Goal: Task Accomplishment & Management: Manage account settings

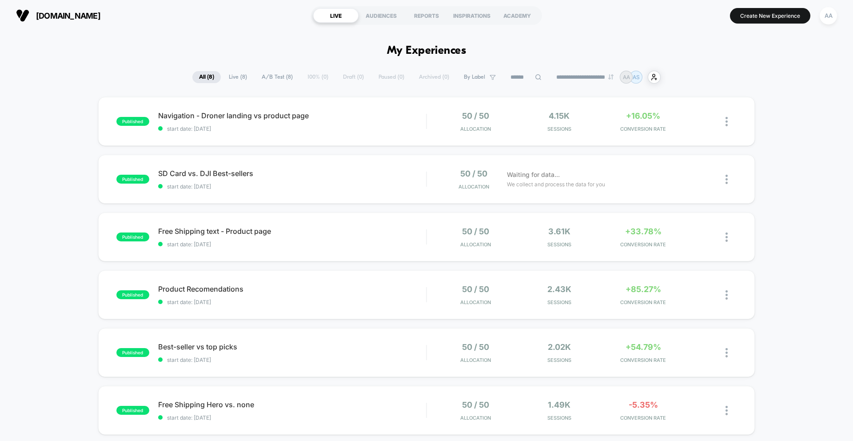
drag, startPoint x: 680, startPoint y: 156, endPoint x: 852, endPoint y: 8, distance: 227.7
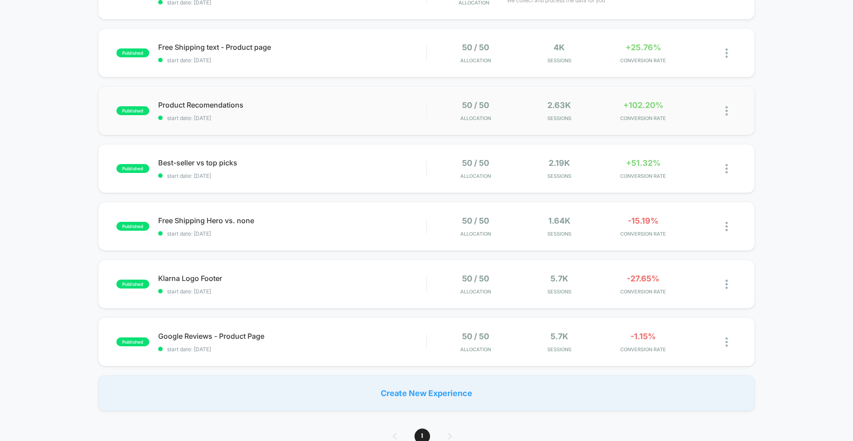
scroll to position [184, 0]
click at [213, 110] on div "Product Recomendations Click to edit experience details Click to edit experienc…" at bounding box center [292, 110] width 268 height 21
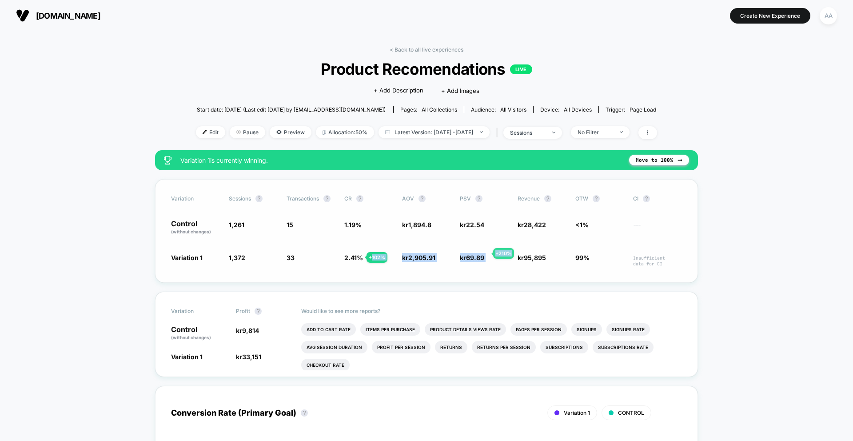
drag, startPoint x: 372, startPoint y: 259, endPoint x: 523, endPoint y: 254, distance: 151.6
click at [519, 254] on div "Variation 1 1,372 + 8.8 % 33 + 102 % 2.41 % + 102 % kr 2,905.91 + 53.4 % kr 69.…" at bounding box center [426, 260] width 511 height 14
click at [528, 254] on span "95,895" at bounding box center [535, 258] width 22 height 8
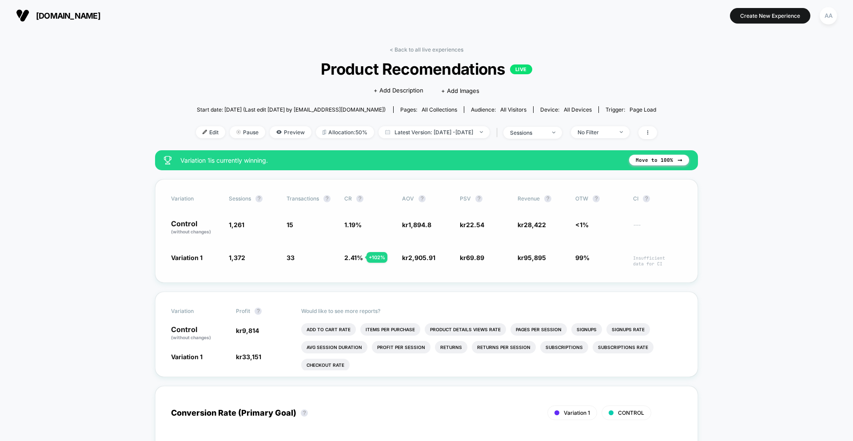
click at [589, 252] on div "Variation Sessions ? Transactions ? CR ? AOV ? PSV ? Revenue ? OTW ? CI ? Contr…" at bounding box center [426, 230] width 543 height 103
drag, startPoint x: 264, startPoint y: 266, endPoint x: 563, endPoint y: 260, distance: 299.0
click at [560, 260] on div "Variation 1 1,372 + 8.8 % 33 + 102 % 2.41 % + 102 % kr 2,905.91 + 53.4 % kr 69.…" at bounding box center [426, 260] width 511 height 14
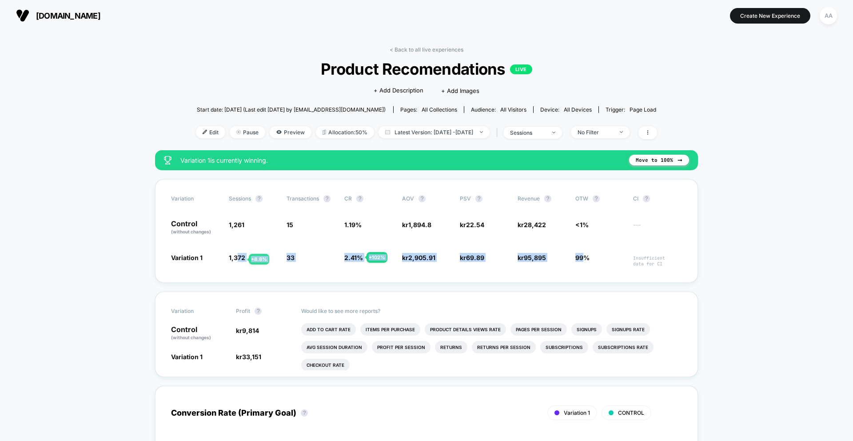
drag, startPoint x: 586, startPoint y: 257, endPoint x: 238, endPoint y: 259, distance: 348.7
click at [238, 259] on div "Variation 1 1,372 + 8.8 % 33 + 102 % 2.41 % + 102 % kr 2,905.91 + 53.4 % kr 69.…" at bounding box center [426, 260] width 511 height 14
click at [238, 259] on span "1,372" at bounding box center [237, 258] width 16 height 8
drag, startPoint x: 238, startPoint y: 259, endPoint x: 593, endPoint y: 257, distance: 354.9
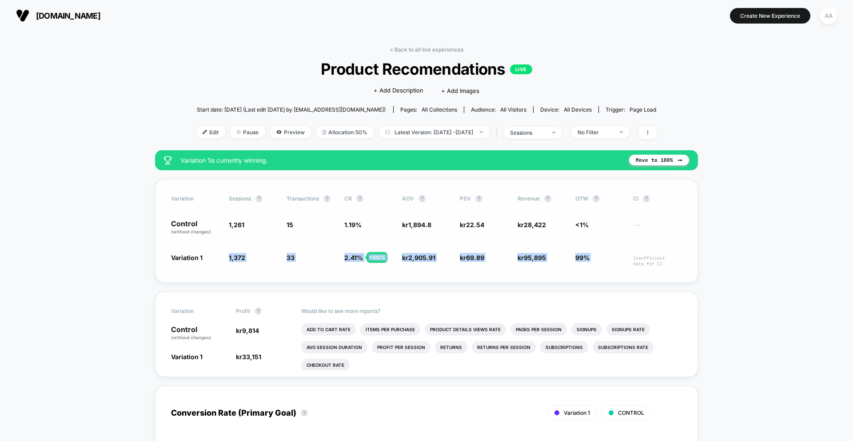
click at [593, 257] on div "Variation 1 1,372 + 8.8 % 33 + 102 % 2.41 % + 102 % kr 2,905.91 + 53.4 % kr 69.…" at bounding box center [426, 260] width 511 height 14
click at [599, 259] on span "99%" at bounding box center [599, 260] width 49 height 14
drag, startPoint x: 572, startPoint y: 260, endPoint x: 240, endPoint y: 257, distance: 331.8
click at [239, 257] on div "Variation 1 1,372 + 8.8 % 33 + 102 % 2.41 % + 102 % kr 2,905.91 + 53.4 % kr 69.…" at bounding box center [426, 260] width 511 height 14
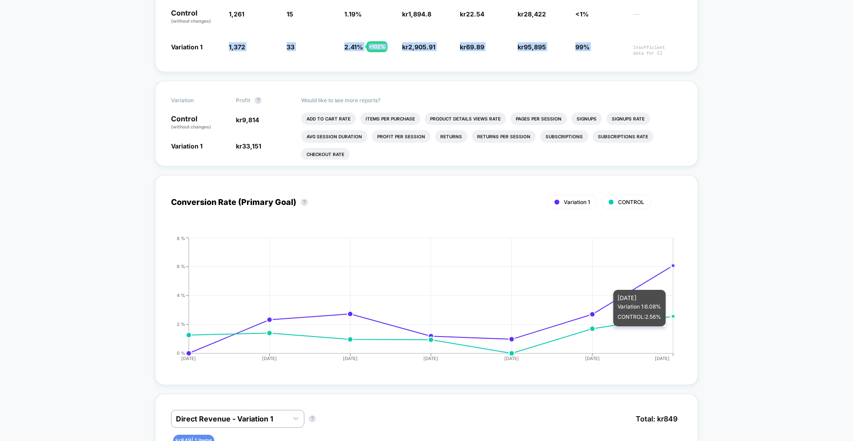
scroll to position [33, 0]
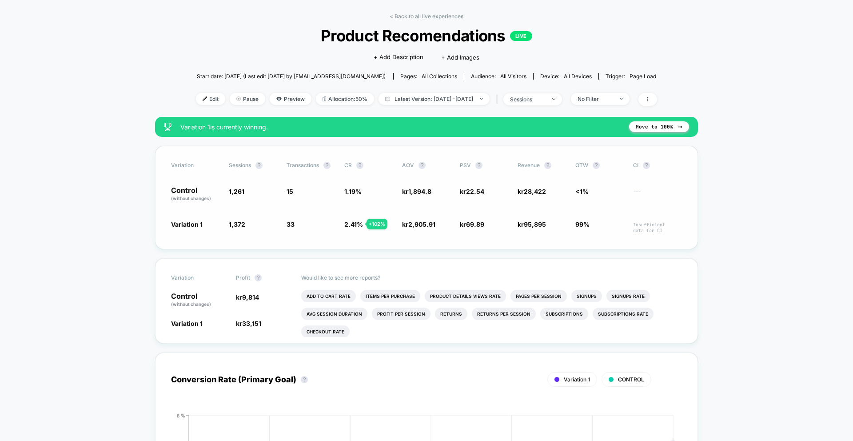
click at [599, 230] on span "99%" at bounding box center [599, 226] width 49 height 14
drag, startPoint x: 599, startPoint y: 230, endPoint x: 440, endPoint y: 194, distance: 162.9
click at [442, 195] on div "Variation Sessions ? Transactions ? CR ? AOV ? PSV ? Revenue ? OTW ? CI ? Contr…" at bounding box center [426, 197] width 543 height 103
click at [445, 193] on span "kr 1,894.8" at bounding box center [426, 194] width 49 height 15
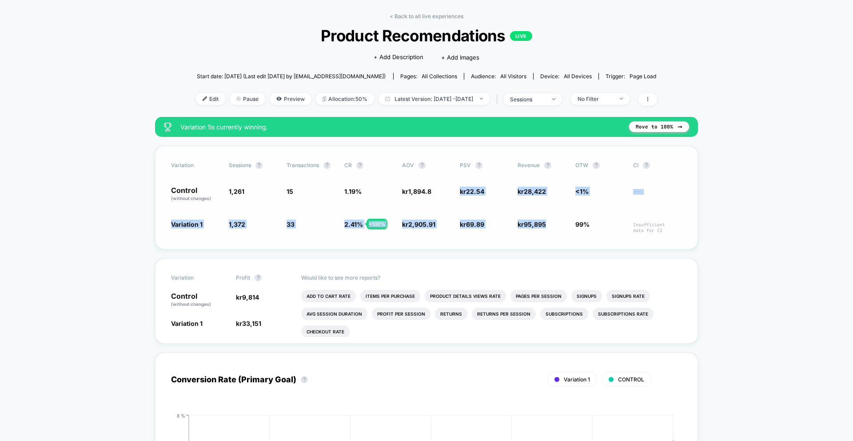
drag, startPoint x: 445, startPoint y: 193, endPoint x: 573, endPoint y: 238, distance: 135.7
click at [563, 234] on div "Variation Sessions ? Transactions ? CR ? AOV ? PSV ? Revenue ? OTW ? CI ? Contr…" at bounding box center [426, 197] width 543 height 103
click at [573, 239] on div "Variation Sessions ? Transactions ? CR ? AOV ? PSV ? Revenue ? OTW ? CI ? Contr…" at bounding box center [426, 197] width 543 height 103
drag, startPoint x: 595, startPoint y: 237, endPoint x: 144, endPoint y: 184, distance: 453.9
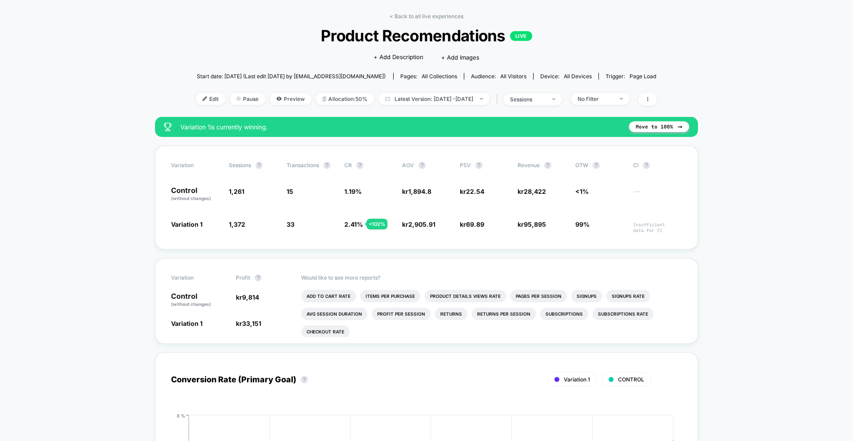
click at [445, 20] on div "< Back to all live experiences Product Recomendations LIVE Click to edit experi…" at bounding box center [426, 65] width 461 height 104
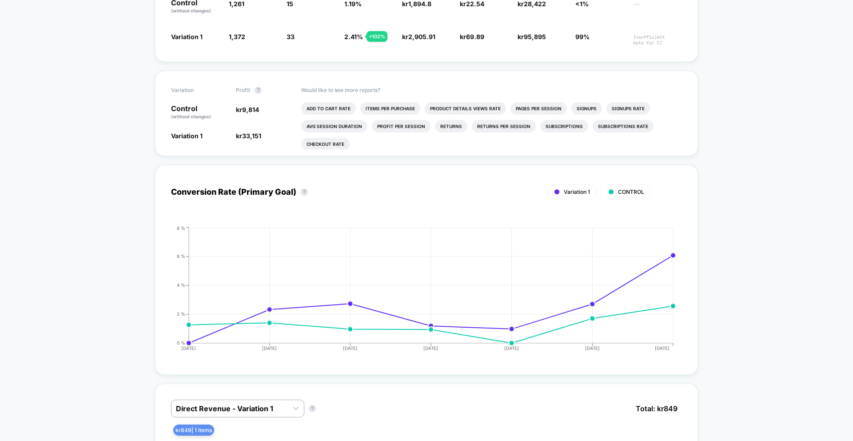
scroll to position [0, 0]
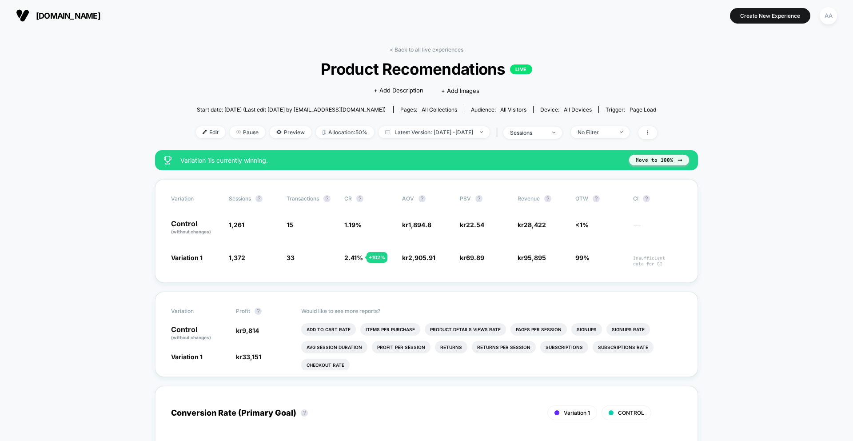
click at [664, 160] on button "Move to 100%" at bounding box center [659, 160] width 60 height 11
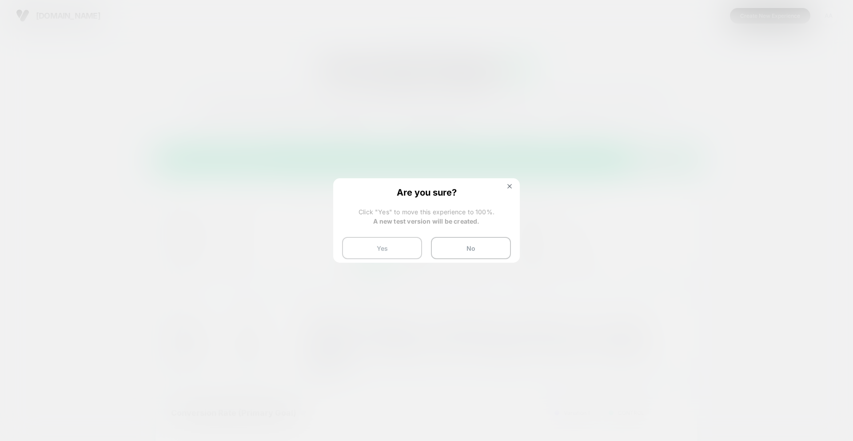
click at [381, 248] on button "Yes" at bounding box center [382, 248] width 80 height 22
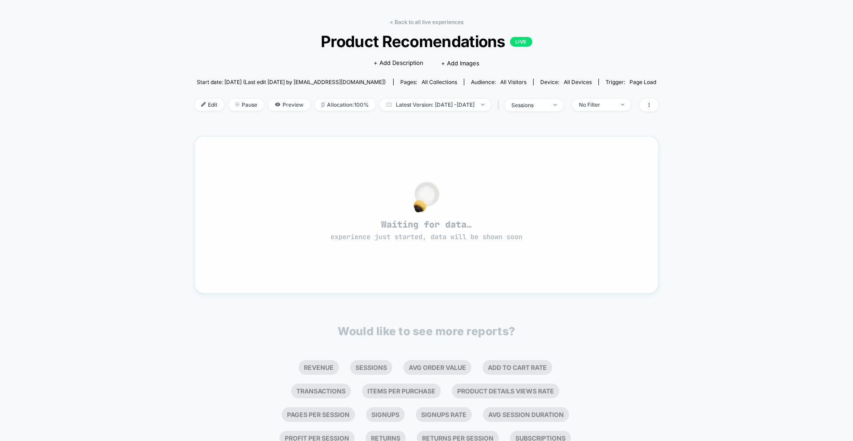
scroll to position [29, 0]
click at [432, 21] on link "< Back to all live experiences" at bounding box center [427, 20] width 74 height 7
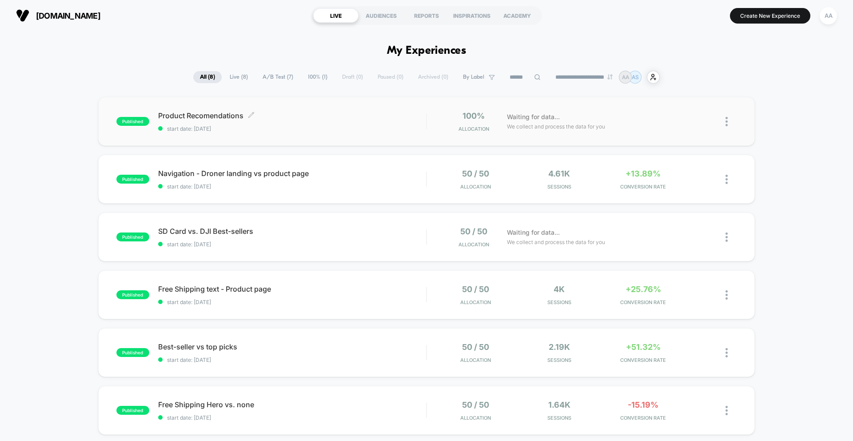
click at [225, 114] on span "Product Recomendations Click to edit experience details" at bounding box center [292, 115] width 268 height 9
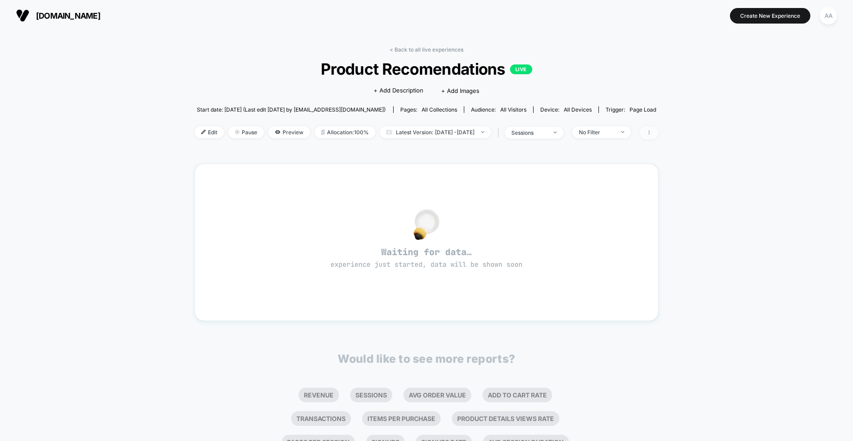
click at [658, 135] on span at bounding box center [649, 132] width 19 height 13
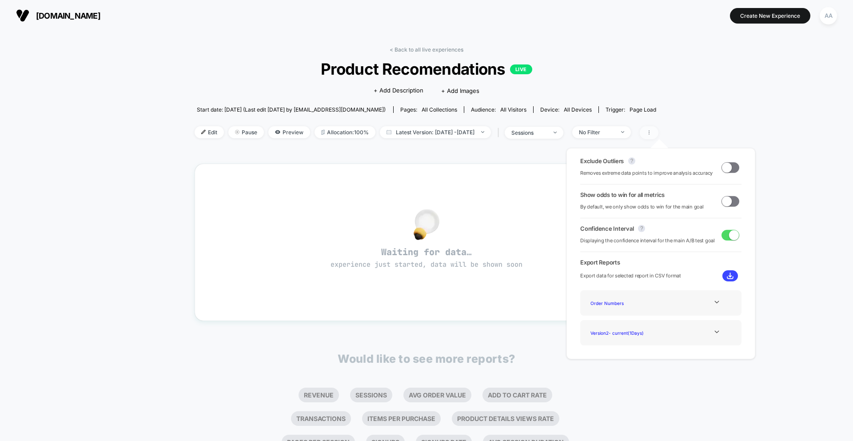
click at [657, 134] on span at bounding box center [649, 132] width 19 height 13
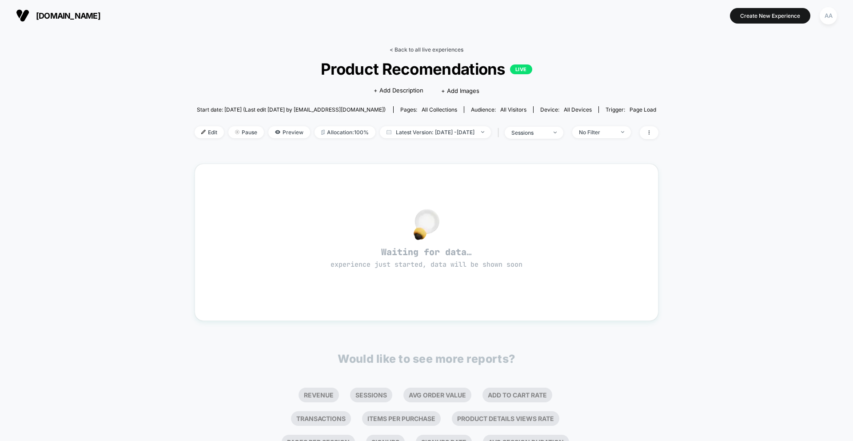
click at [414, 51] on link "< Back to all live experiences" at bounding box center [427, 49] width 74 height 7
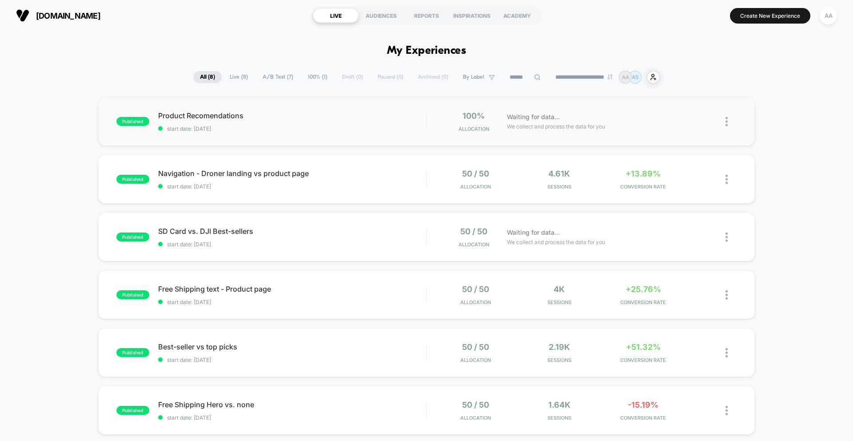
click at [725, 124] on img at bounding box center [726, 121] width 2 height 9
click at [743, 123] on div "published Product Recomendations start date: [DATE] 100% Allocation Waiting for…" at bounding box center [426, 121] width 657 height 49
click at [700, 122] on icon at bounding box center [703, 121] width 7 height 7
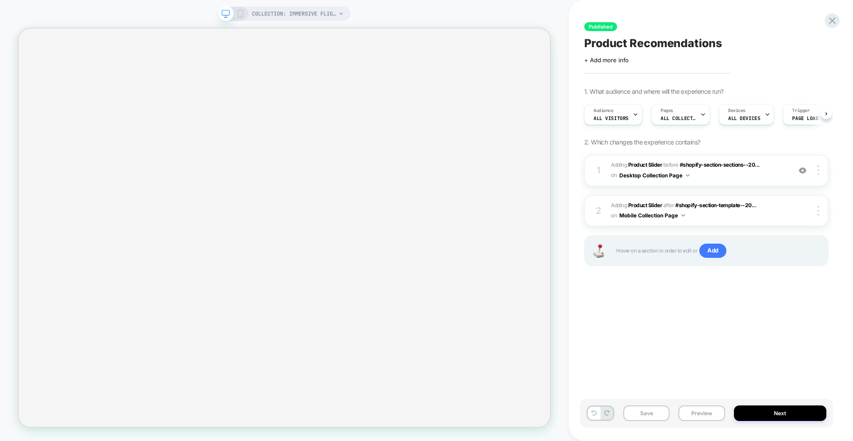
scroll to position [0, 0]
select select "******"
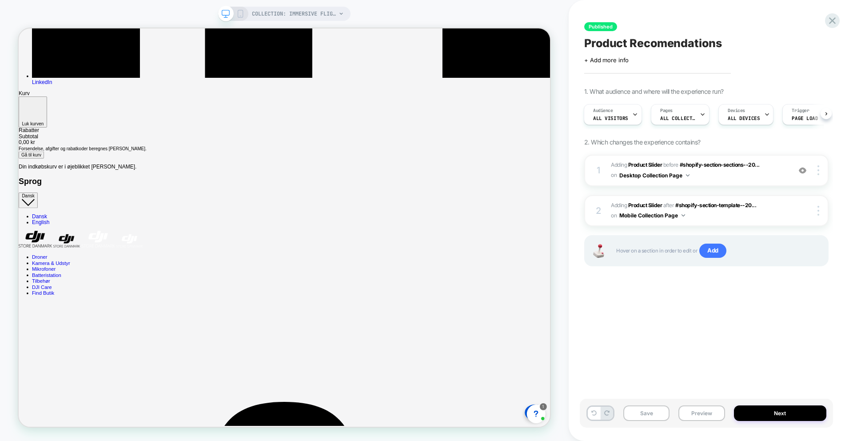
scroll to position [2812, 0]
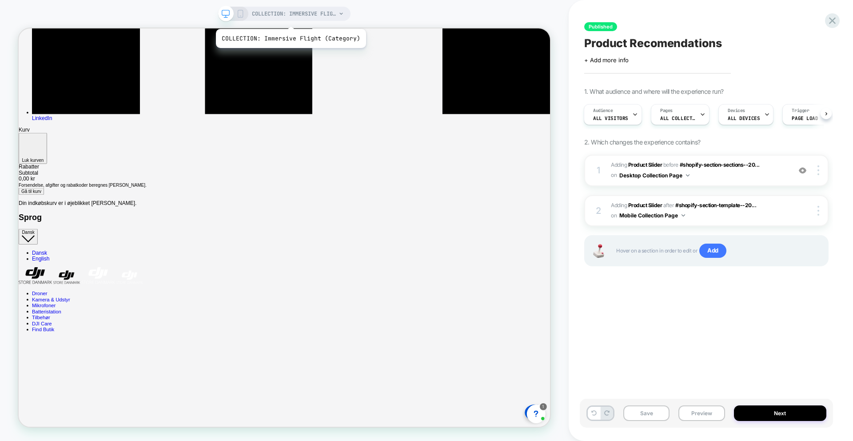
click at [302, 16] on span "COLLECTION: Immersive Flight (Category)" at bounding box center [294, 14] width 84 height 14
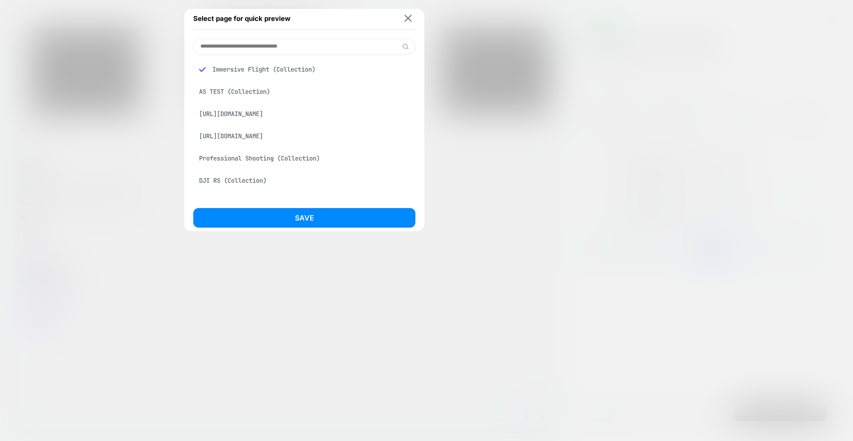
click at [509, 54] on div at bounding box center [426, 220] width 853 height 441
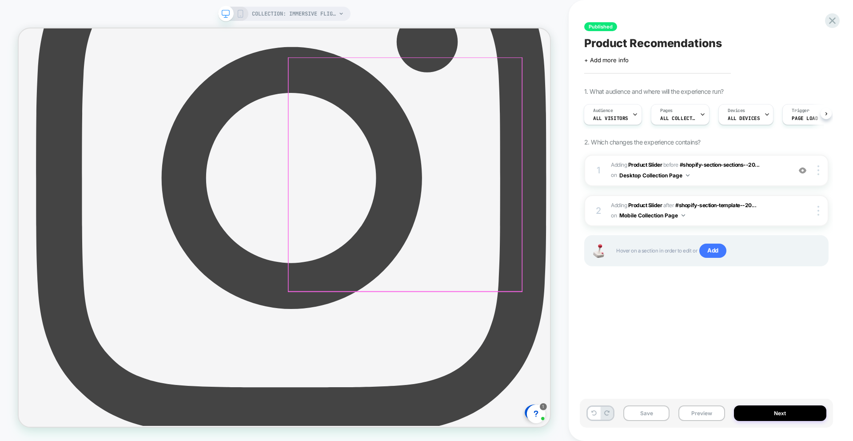
scroll to position [0, 0]
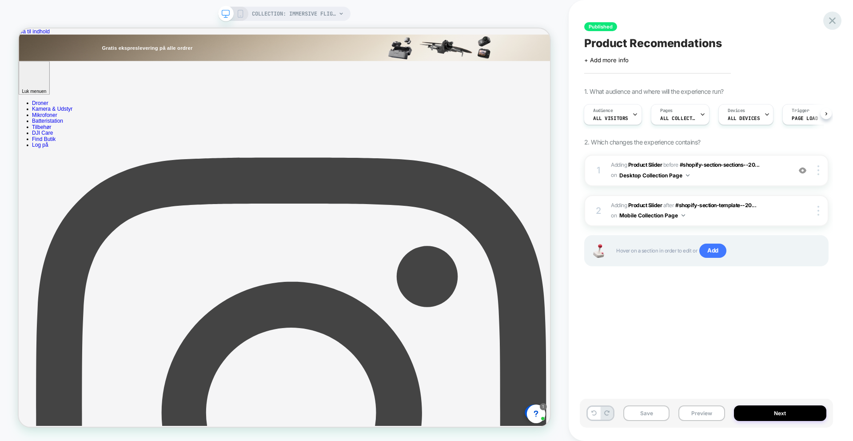
click at [836, 19] on icon at bounding box center [832, 21] width 12 height 12
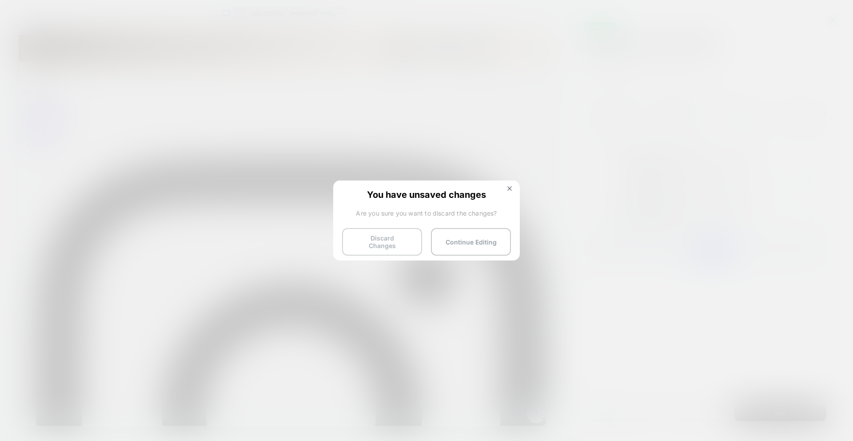
click at [394, 238] on button "Discard Changes" at bounding box center [382, 242] width 80 height 28
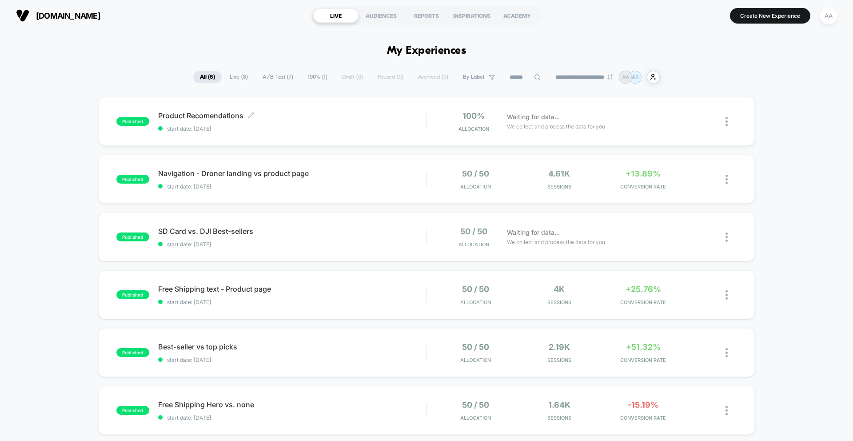
click at [268, 126] on span "start date: [DATE]" at bounding box center [292, 128] width 268 height 7
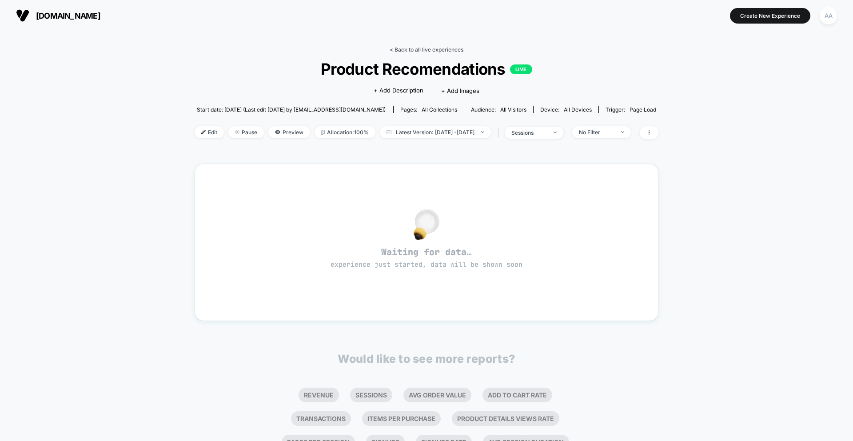
click at [422, 47] on link "< Back to all live experiences" at bounding box center [427, 49] width 74 height 7
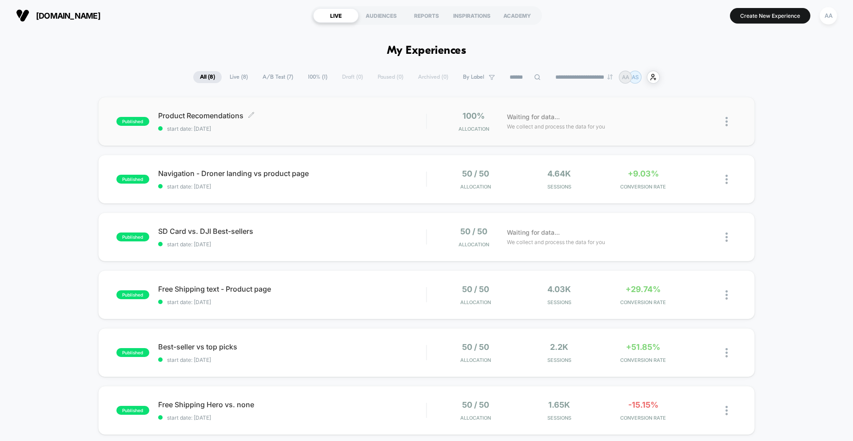
click at [356, 126] on span "start date: [DATE]" at bounding box center [292, 128] width 268 height 7
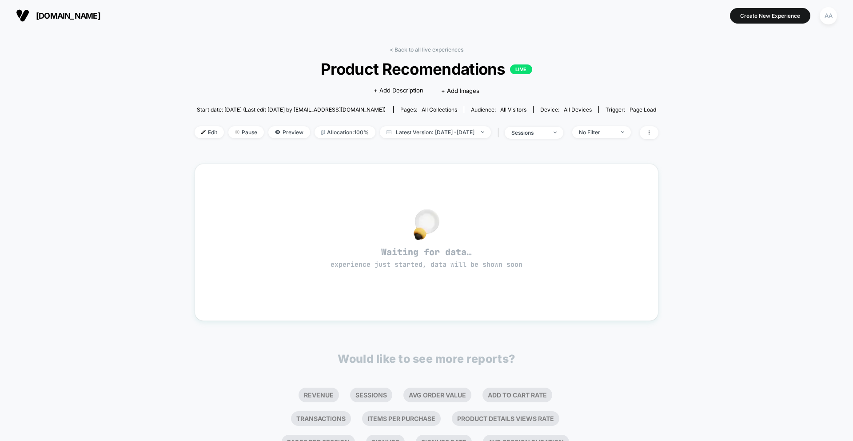
click at [413, 56] on div "< Back to all live experiences Product Recomendations LIVE Click to edit experi…" at bounding box center [427, 98] width 464 height 104
click at [414, 49] on link "< Back to all live experiences" at bounding box center [427, 49] width 74 height 7
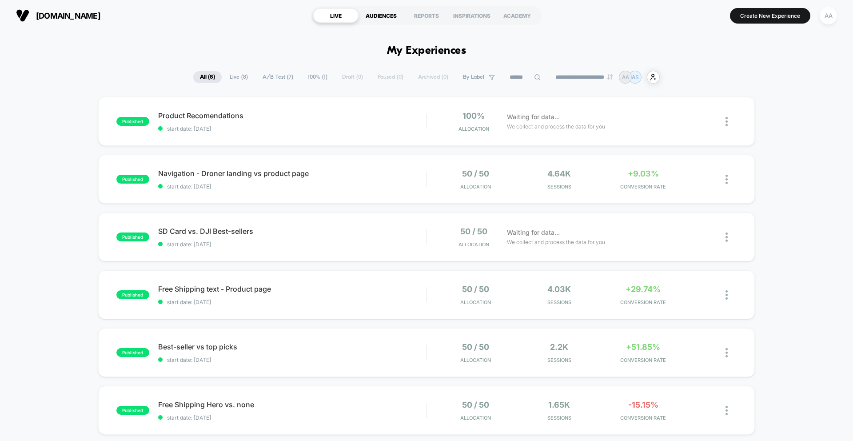
click at [391, 22] on div "AUDIENCES" at bounding box center [380, 15] width 45 height 14
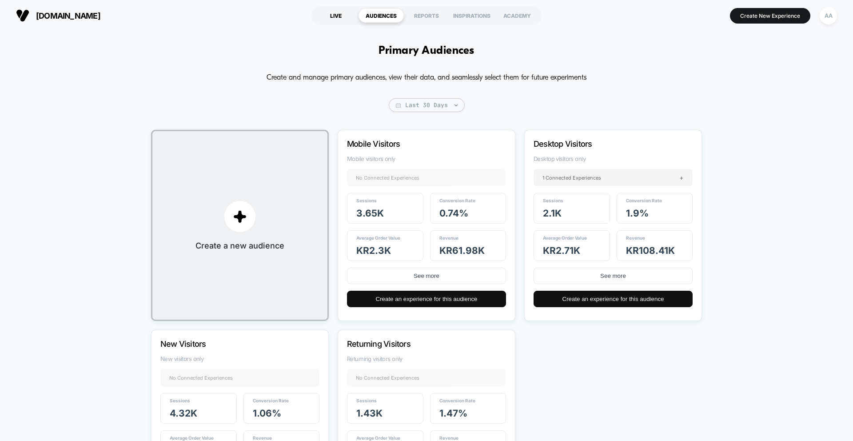
drag, startPoint x: 354, startPoint y: 16, endPoint x: 346, endPoint y: 17, distance: 8.1
click at [354, 16] on div "LIVE" at bounding box center [335, 15] width 45 height 14
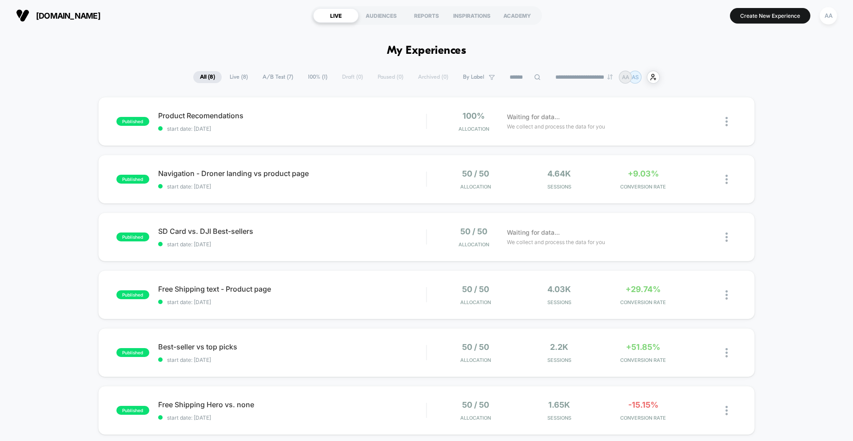
click at [311, 79] on span "100% ( 1 )" at bounding box center [317, 77] width 33 height 12
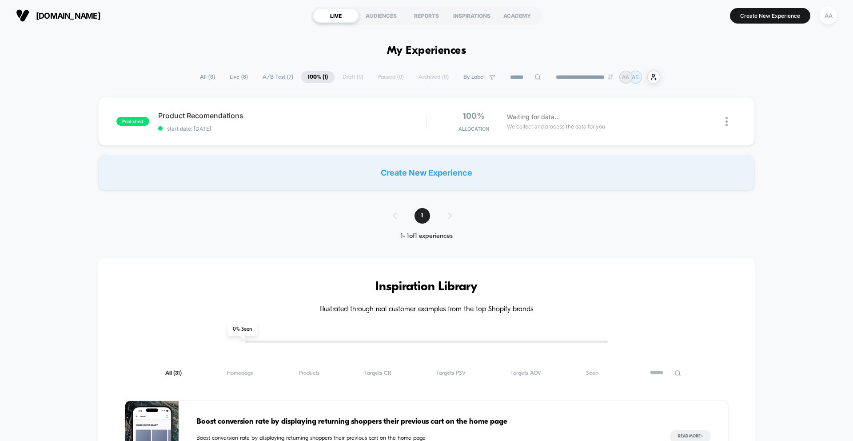
click at [264, 76] on span "A/B Test ( 7 )" at bounding box center [278, 77] width 44 height 12
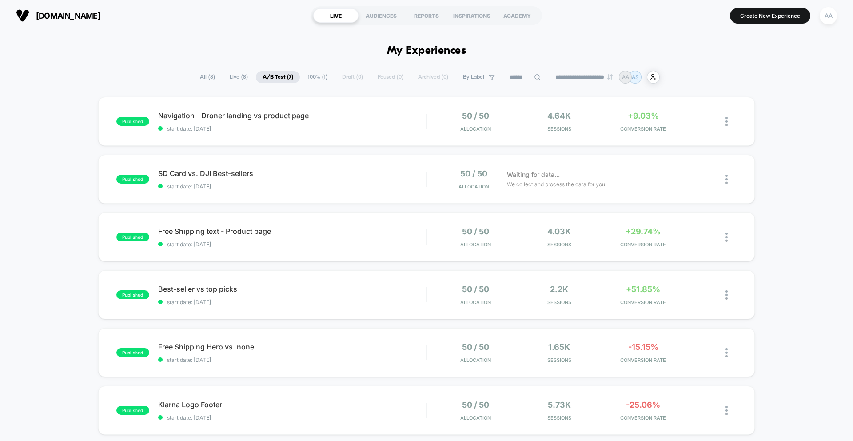
click at [238, 78] on span "Live ( 8 )" at bounding box center [239, 77] width 32 height 12
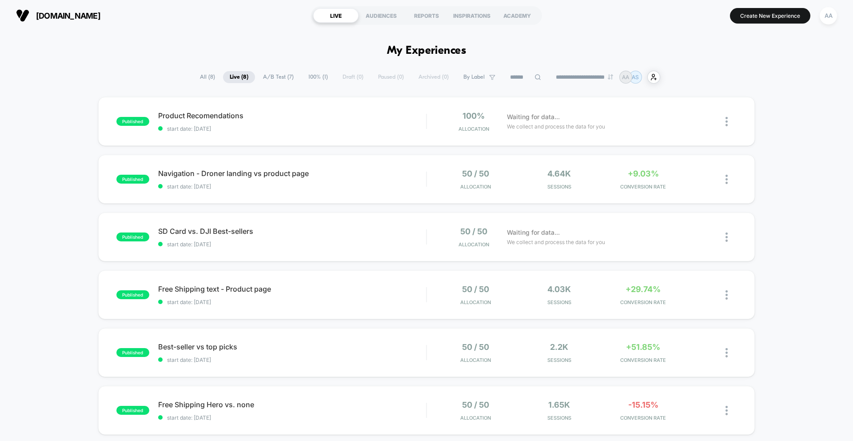
click at [359, 78] on div "**********" at bounding box center [426, 77] width 467 height 13
click at [388, 77] on div "**********" at bounding box center [426, 77] width 467 height 13
click at [268, 78] on span "A/B Test ( 7 )" at bounding box center [278, 77] width 44 height 12
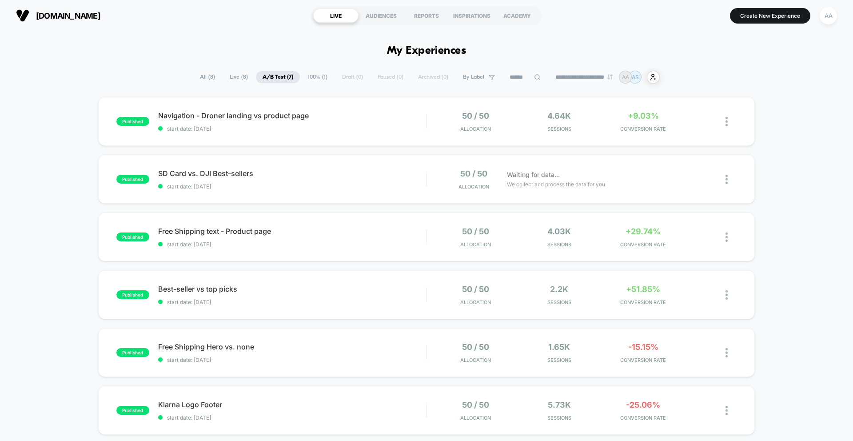
click at [314, 78] on span "100% ( 1 )" at bounding box center [317, 77] width 33 height 12
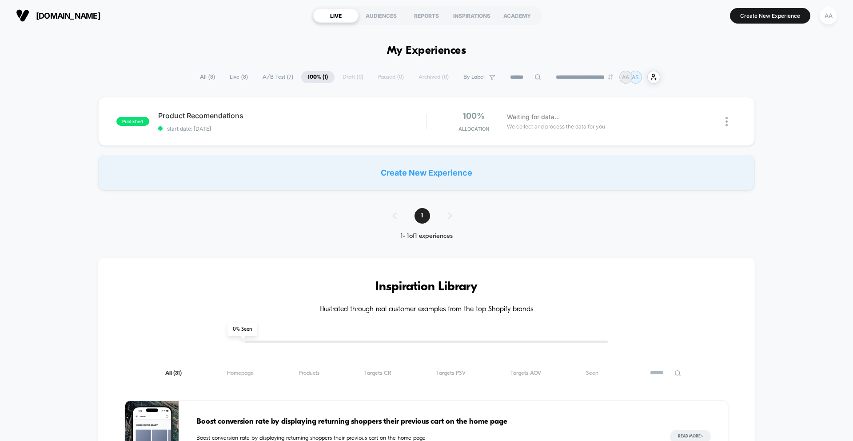
drag, startPoint x: 449, startPoint y: 109, endPoint x: 463, endPoint y: 111, distance: 13.9
click at [450, 109] on div "published Product Recomendations start date: [DATE] 100% Allocation Waiting for…" at bounding box center [426, 121] width 657 height 49
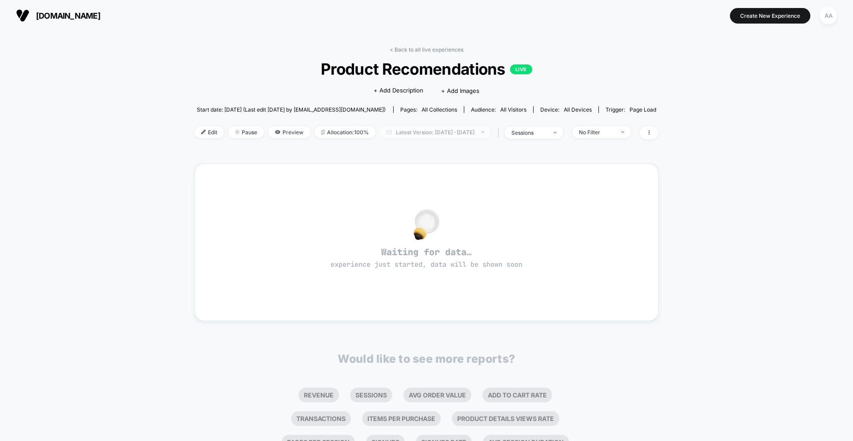
click at [433, 131] on span "Latest Version: [DATE] - [DATE]" at bounding box center [435, 132] width 111 height 12
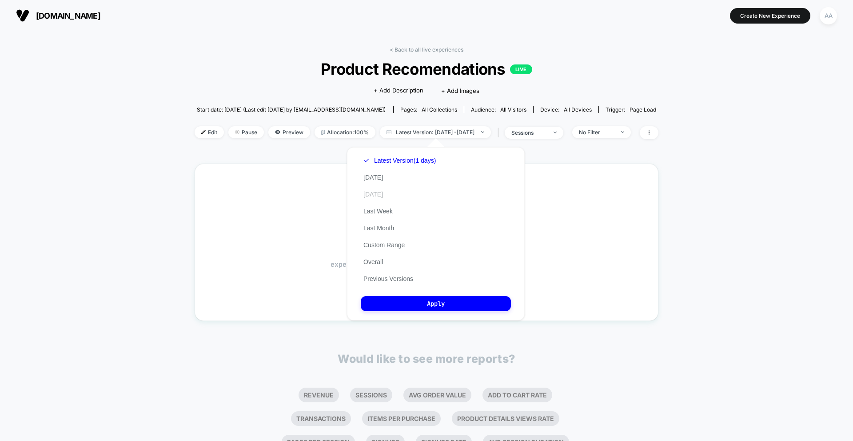
click at [386, 195] on button "[DATE]" at bounding box center [373, 194] width 25 height 8
click at [469, 299] on button "Apply" at bounding box center [436, 303] width 150 height 15
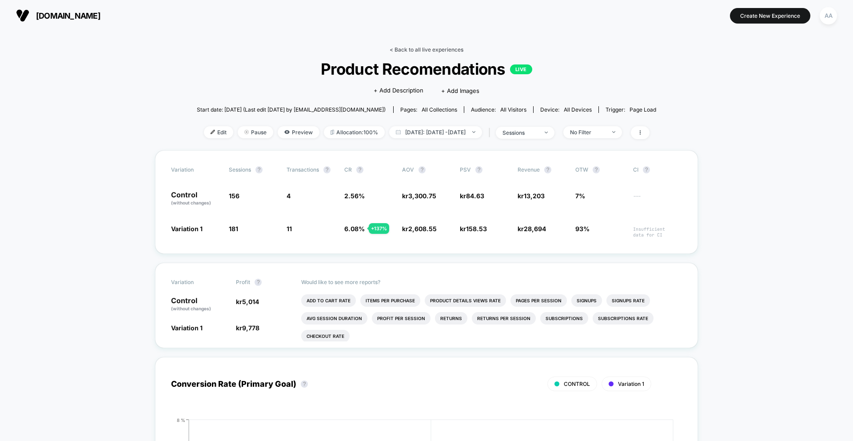
click at [418, 50] on link "< Back to all live experiences" at bounding box center [427, 49] width 74 height 7
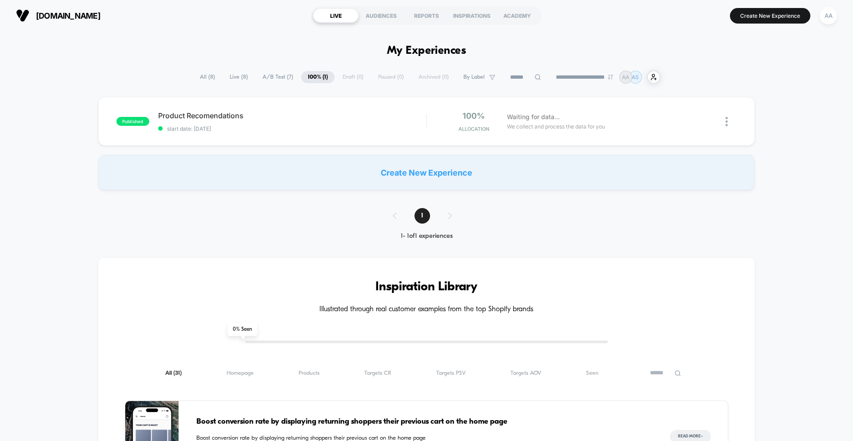
click at [195, 82] on span "All ( 8 )" at bounding box center [207, 77] width 28 height 12
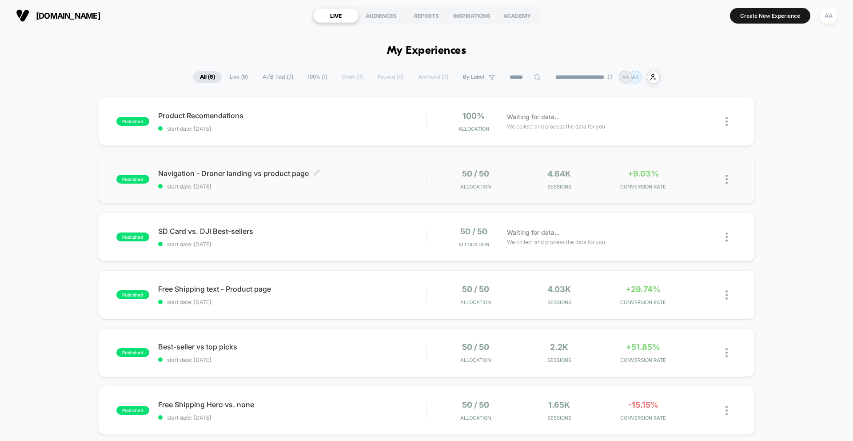
click at [333, 183] on div "Navigation - Droner landing vs product page Click to edit experience details Cl…" at bounding box center [292, 179] width 268 height 21
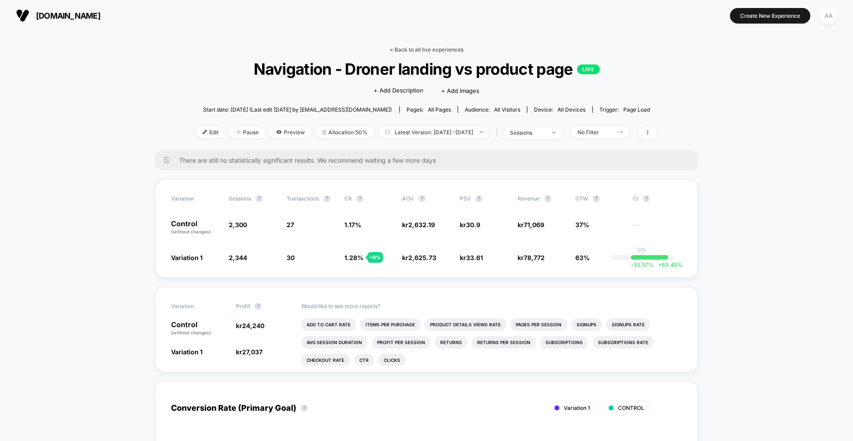
click at [419, 49] on link "< Back to all live experiences" at bounding box center [427, 49] width 74 height 7
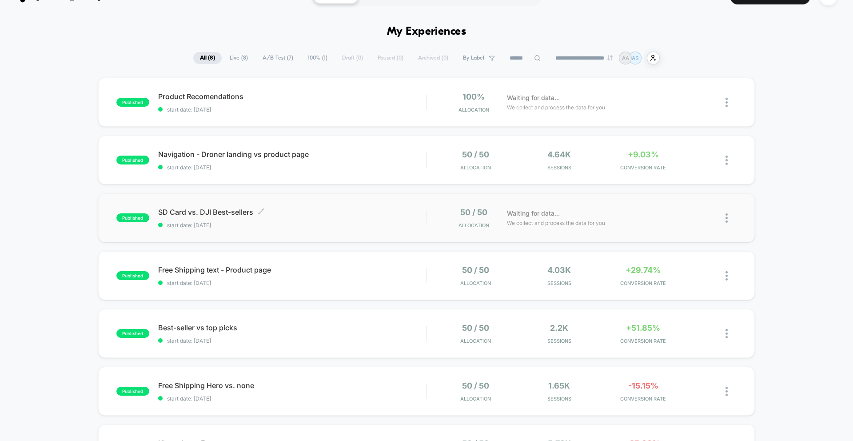
scroll to position [31, 0]
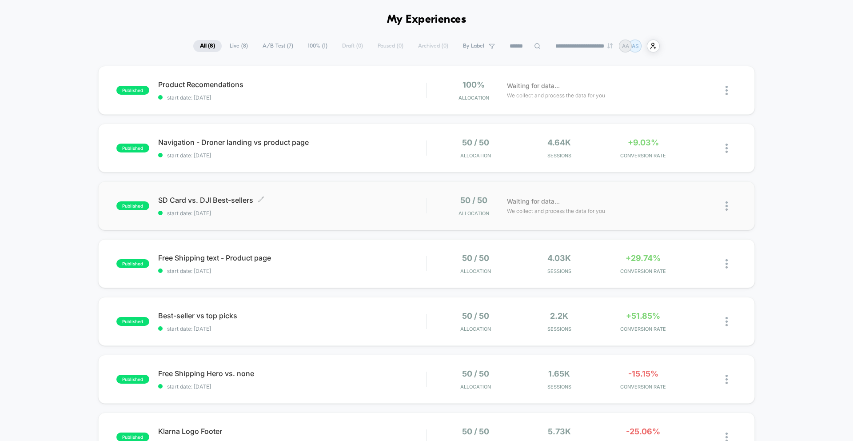
click at [309, 211] on span "start date: [DATE]" at bounding box center [292, 213] width 268 height 7
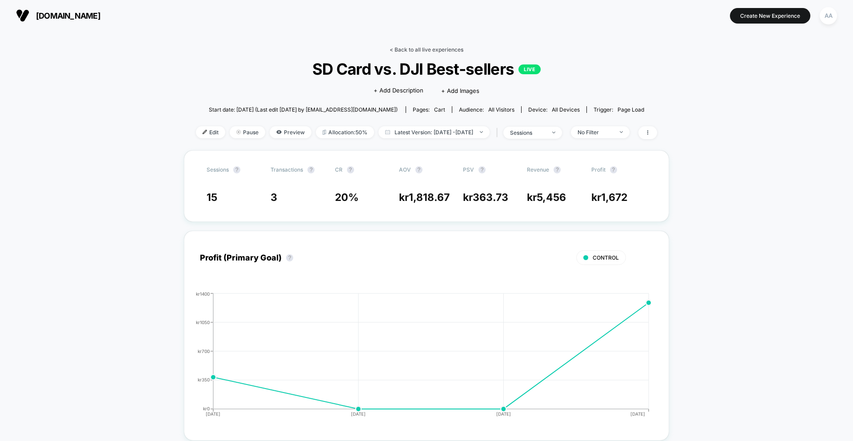
click at [402, 46] on link "< Back to all live experiences" at bounding box center [427, 49] width 74 height 7
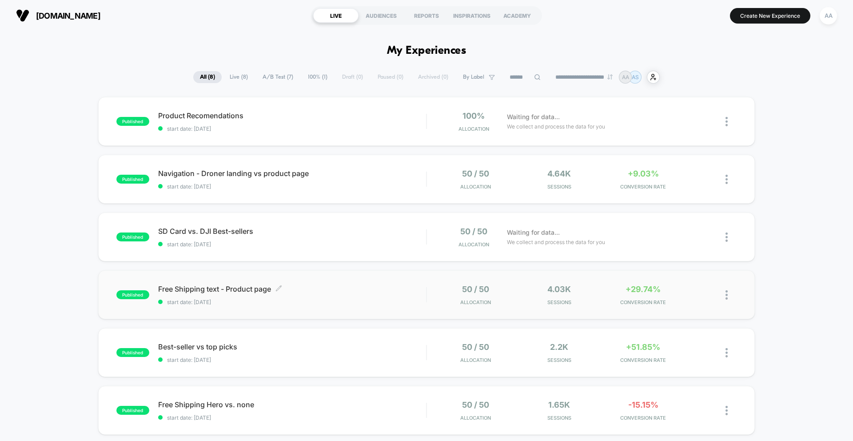
click at [286, 293] on div "Free Shipping text - Product page Click to edit experience details Click to edi…" at bounding box center [292, 294] width 268 height 21
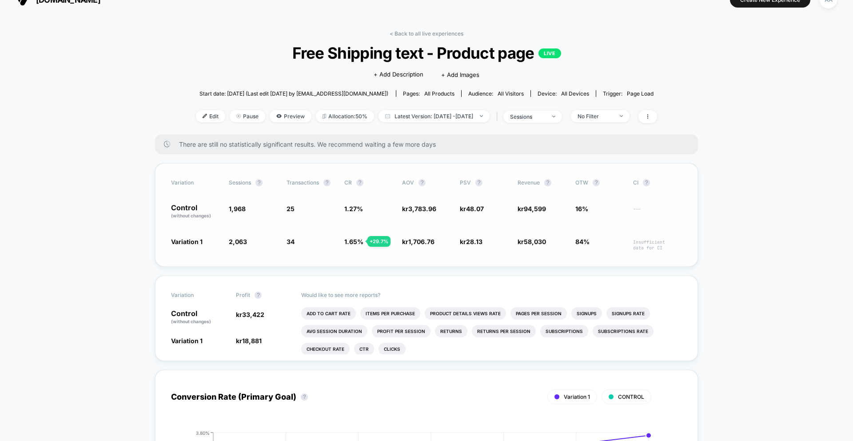
scroll to position [17, 0]
click at [416, 30] on link "< Back to all live experiences" at bounding box center [427, 32] width 74 height 7
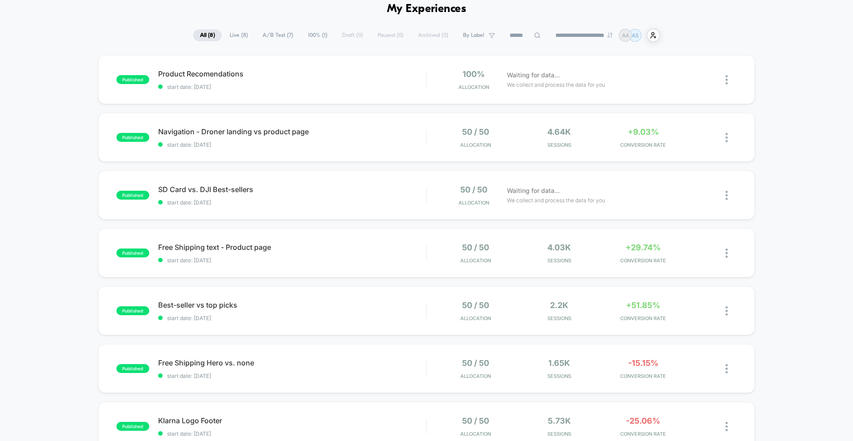
scroll to position [52, 0]
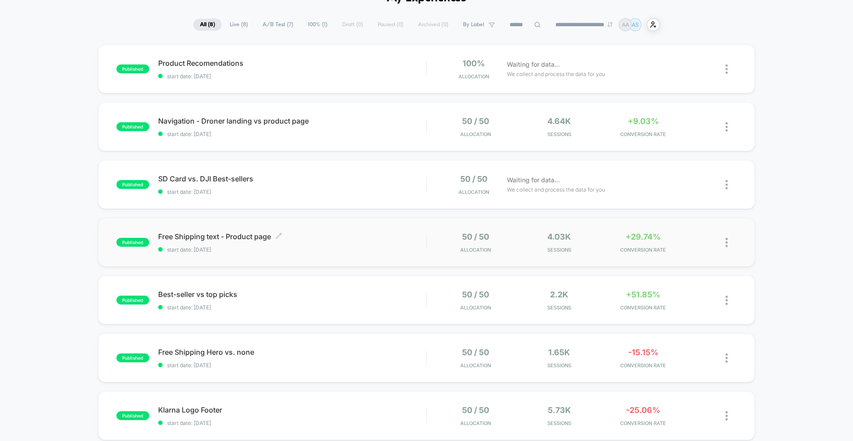
click at [352, 239] on span "Free Shipping text - Product page Click to edit experience details" at bounding box center [292, 236] width 268 height 9
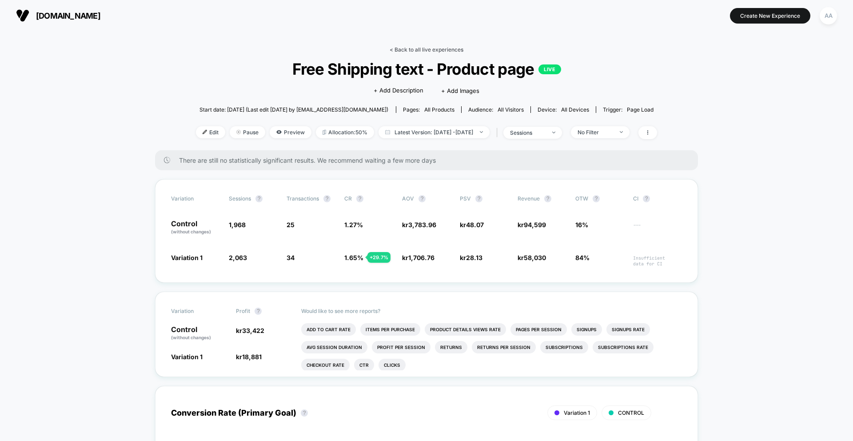
click at [408, 50] on link "< Back to all live experiences" at bounding box center [427, 49] width 74 height 7
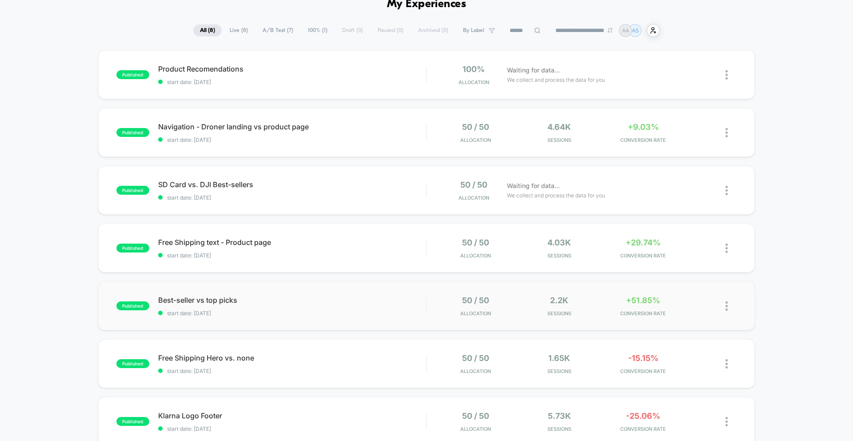
scroll to position [48, 0]
click at [274, 298] on span "Best-seller vs top picks Click to edit experience details" at bounding box center [292, 298] width 268 height 9
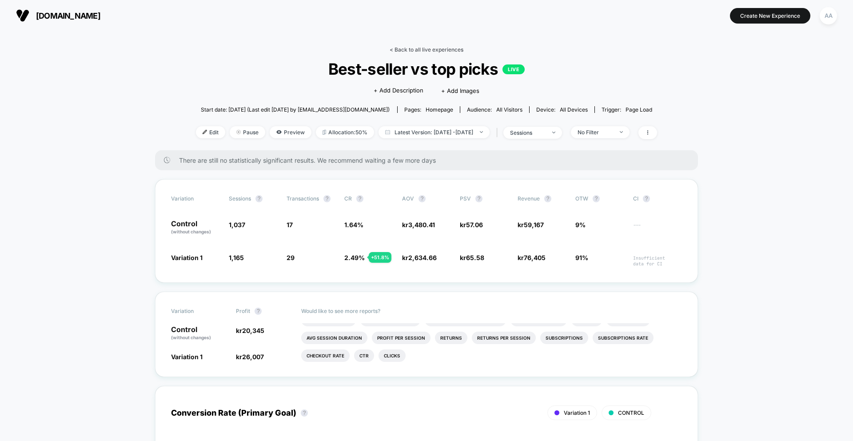
click at [423, 50] on link "< Back to all live experiences" at bounding box center [427, 49] width 74 height 7
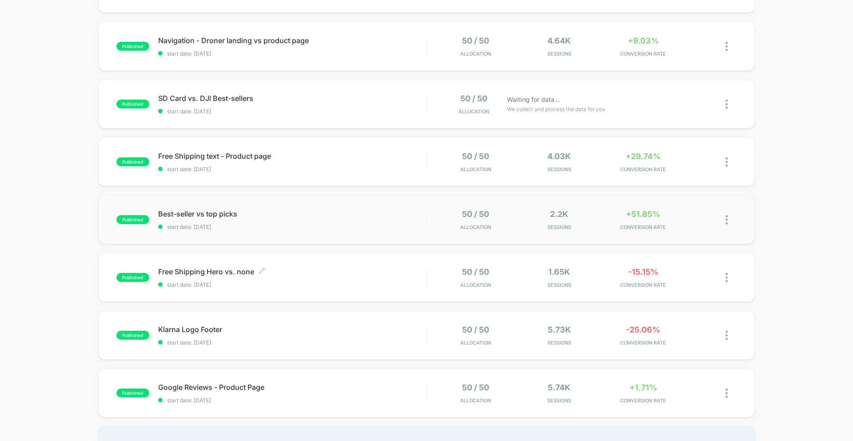
scroll to position [133, 0]
click at [298, 227] on span "start date: [DATE]" at bounding box center [292, 226] width 268 height 7
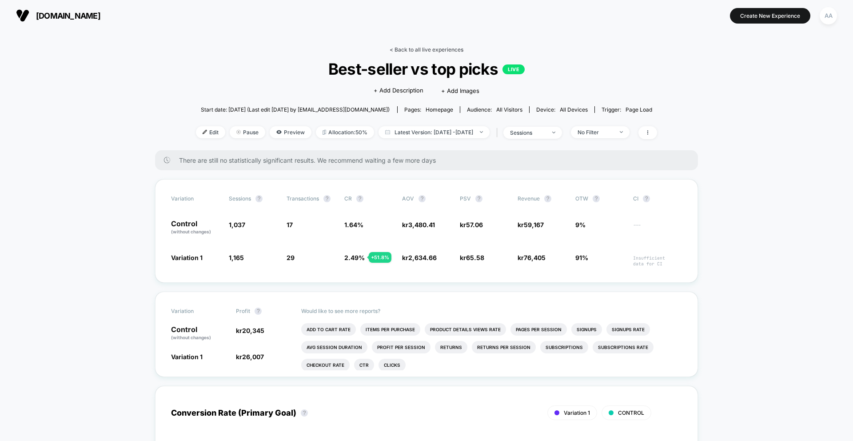
click at [405, 48] on link "< Back to all live experiences" at bounding box center [427, 49] width 74 height 7
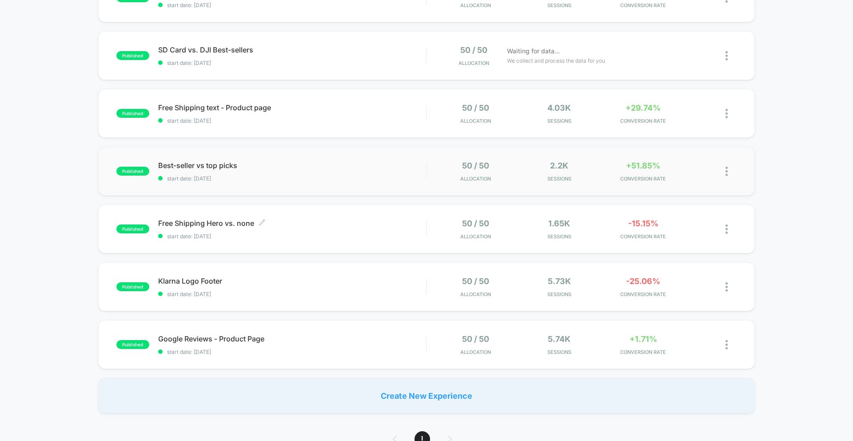
scroll to position [195, 0]
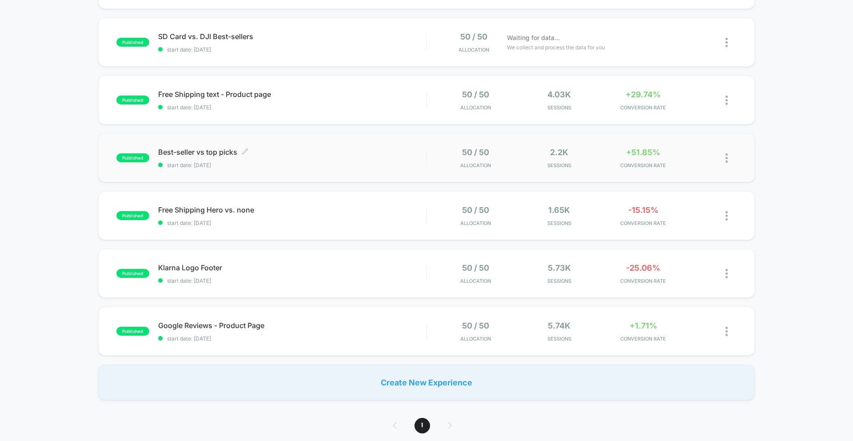
click at [294, 159] on div "Best-seller vs top picks Click to edit experience details Click to edit experie…" at bounding box center [292, 157] width 268 height 21
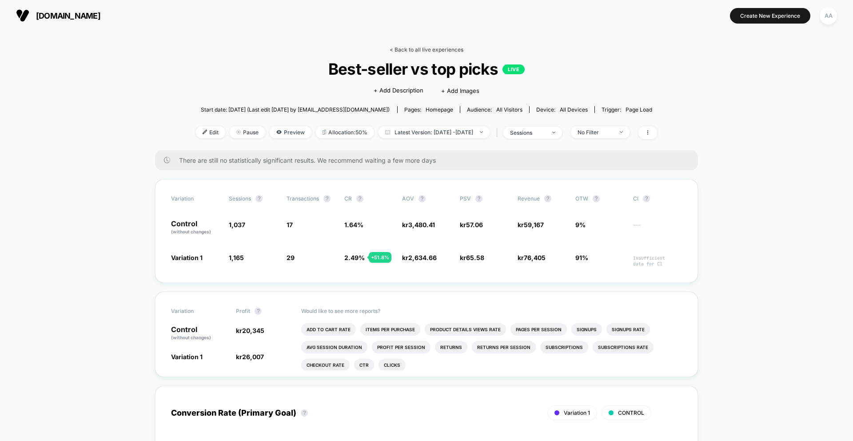
click at [412, 49] on link "< Back to all live experiences" at bounding box center [427, 49] width 74 height 7
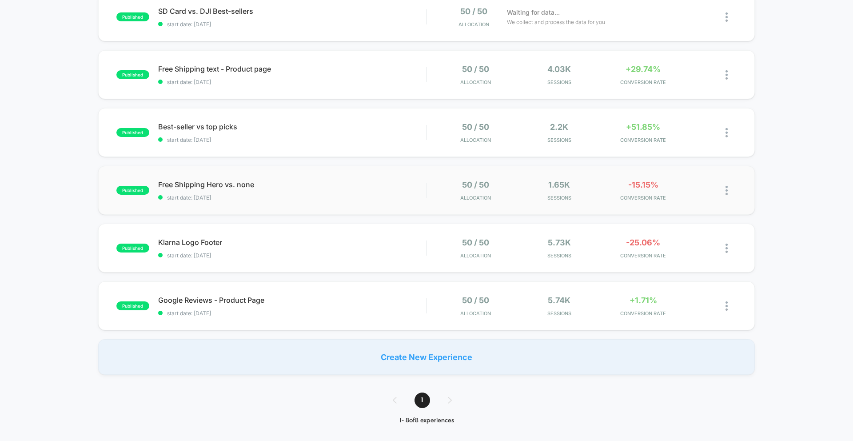
scroll to position [216, 0]
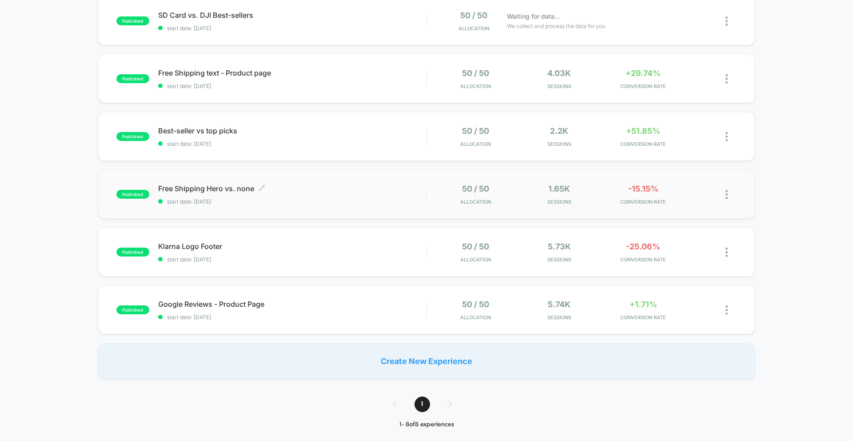
click at [279, 203] on span "start date: [DATE]" at bounding box center [292, 201] width 268 height 7
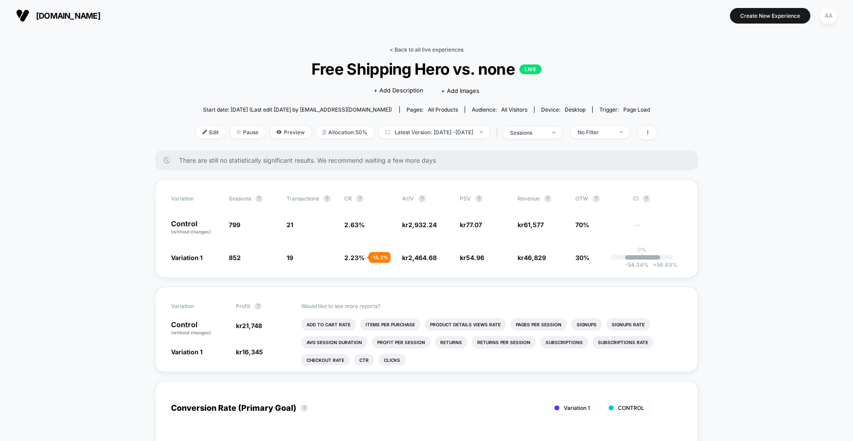
click at [404, 50] on link "< Back to all live experiences" at bounding box center [427, 49] width 74 height 7
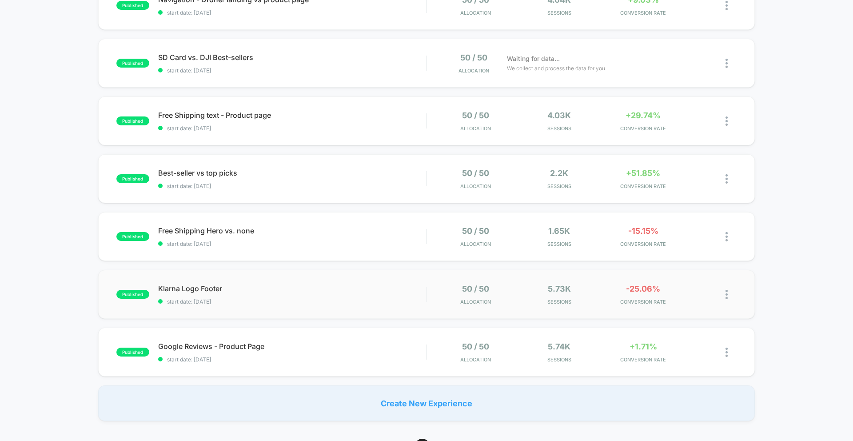
scroll to position [174, 0]
click at [210, 299] on span "start date: [DATE]" at bounding box center [292, 301] width 268 height 7
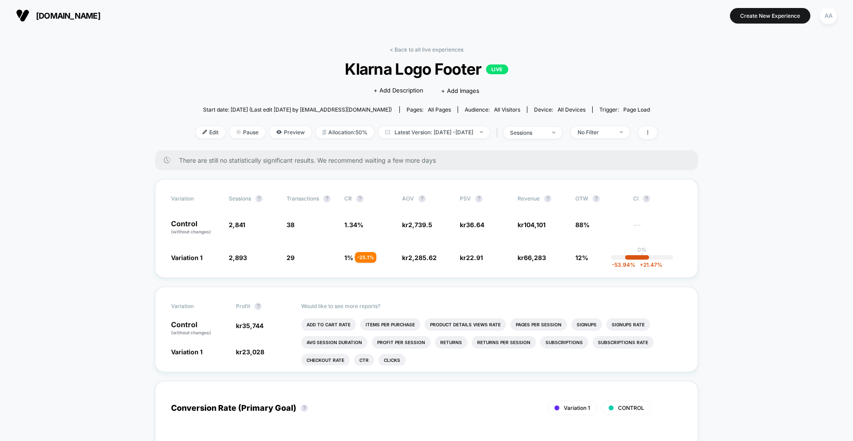
click at [404, 52] on link "< Back to all live experiences" at bounding box center [427, 49] width 74 height 7
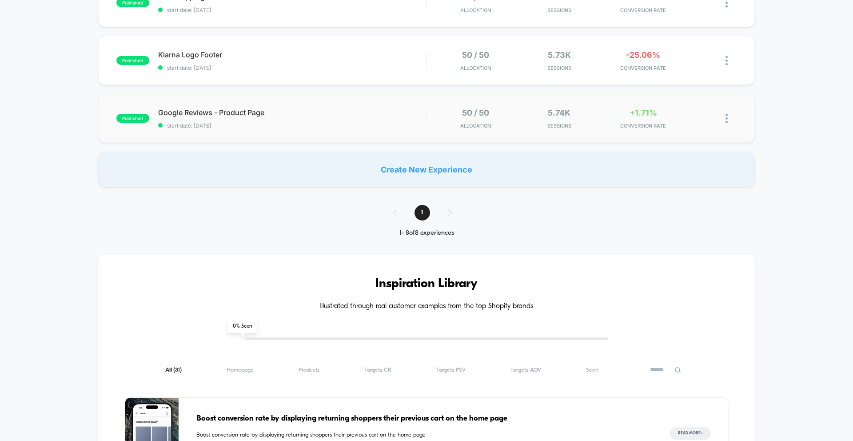
scroll to position [260, 0]
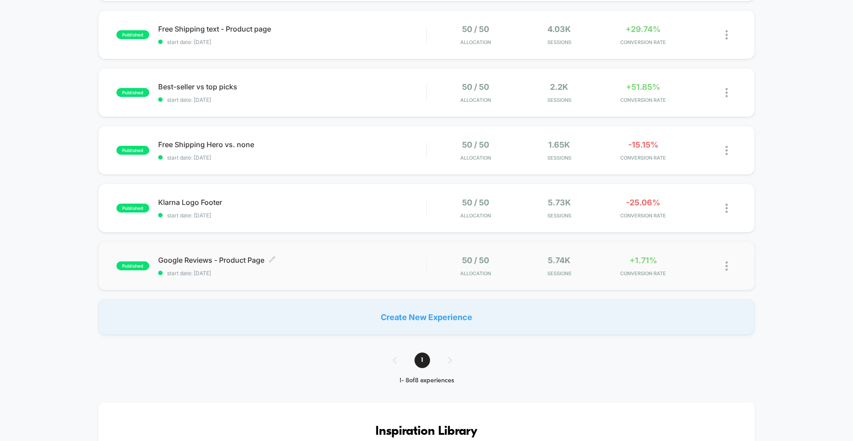
click at [213, 272] on span "start date: [DATE]" at bounding box center [292, 273] width 268 height 7
